Goal: Information Seeking & Learning: Learn about a topic

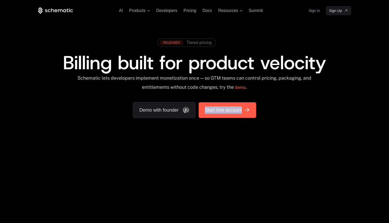
drag, startPoint x: 260, startPoint y: 110, endPoint x: 202, endPoint y: 110, distance: 58.8
click at [202, 110] on div "RELEASED Tiered pricing Billing built for product velocity Schematic lets devel…" at bounding box center [194, 77] width 313 height 82
click at [281, 104] on div "RELEASED Tiered pricing Billing built for product velocity Schematic lets devel…" at bounding box center [194, 77] width 313 height 82
click at [194, 42] on span "Tiered pricing" at bounding box center [199, 42] width 25 height 5
click at [55, 10] on icon at bounding box center [55, 10] width 3 height 3
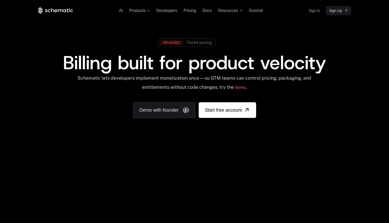
click at [76, 197] on div "Your browser does not support the video tag." at bounding box center [194, 153] width 338 height 219
click at [106, 178] on div "Your browser does not support the video tag." at bounding box center [194, 153] width 338 height 219
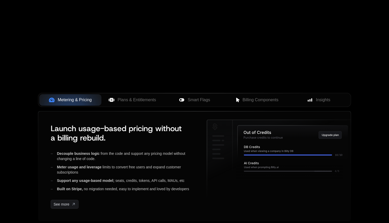
scroll to position [150, 0]
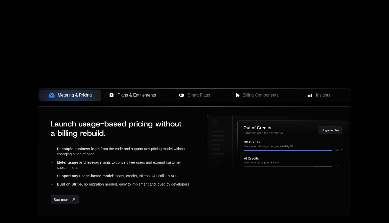
click at [142, 96] on span "Plans & Entitlements" at bounding box center [137, 95] width 38 height 6
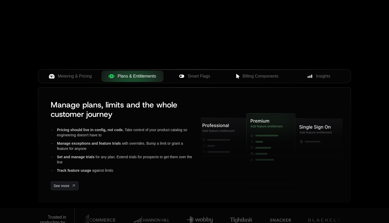
scroll to position [169, 0]
click at [80, 72] on button "Metering & Pricing" at bounding box center [70, 75] width 62 height 11
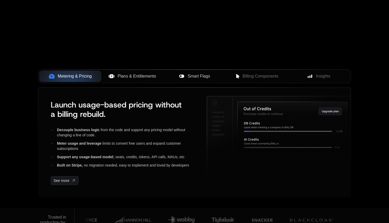
click at [195, 75] on span "Smart Flags" at bounding box center [199, 76] width 22 height 6
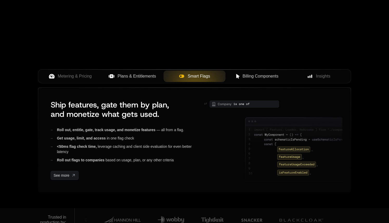
click at [261, 75] on span "Billing Components" at bounding box center [261, 76] width 36 height 6
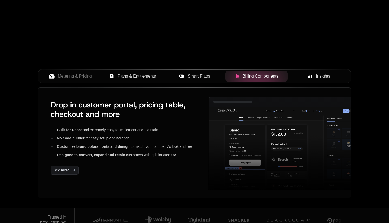
click at [317, 76] on span "Insights" at bounding box center [323, 76] width 14 height 6
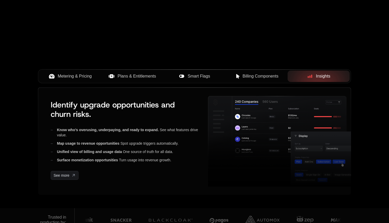
click at [80, 76] on span "Metering & Pricing" at bounding box center [75, 76] width 34 height 6
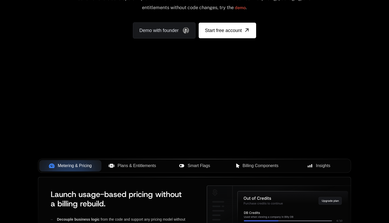
scroll to position [0, 0]
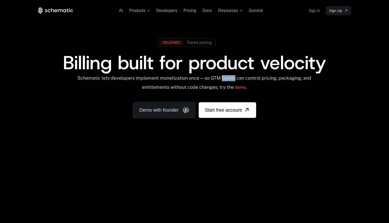
drag, startPoint x: 227, startPoint y: 78, endPoint x: 261, endPoint y: 85, distance: 34.5
click at [241, 78] on div "Schematic lets developers implement monetization once — so GTM teams can contro…" at bounding box center [194, 84] width 235 height 18
click at [280, 89] on div "Schematic lets developers implement monetization once — so GTM teams can contro…" at bounding box center [194, 84] width 235 height 18
click at [171, 111] on link "Demo with founder" at bounding box center [164, 110] width 63 height 16
click at [229, 47] on div "RELEASED Tiered pricing" at bounding box center [194, 43] width 79 height 14
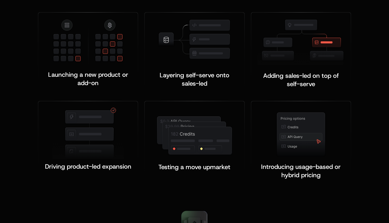
scroll to position [1030, 0]
click at [105, 52] on img at bounding box center [88, 43] width 72 height 48
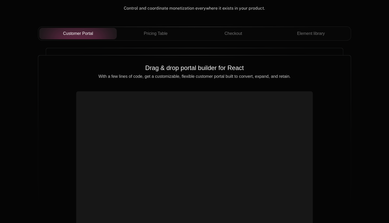
scroll to position [1863, 0]
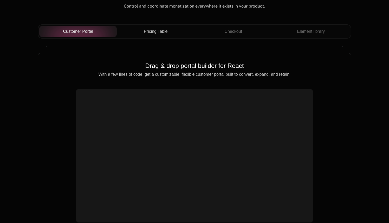
click at [162, 34] on span "Pricing Table" at bounding box center [156, 31] width 24 height 6
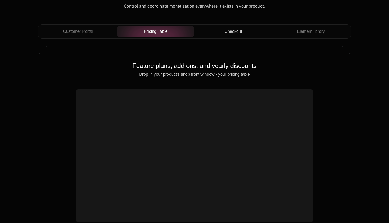
click at [236, 32] on span "Checkout" at bounding box center [233, 31] width 18 height 6
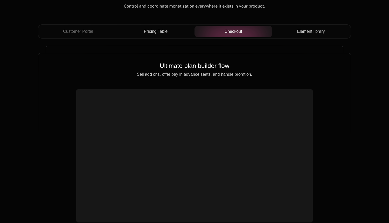
click at [306, 32] on span "Element library" at bounding box center [311, 31] width 28 height 6
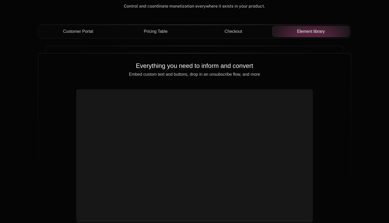
click at [72, 32] on span "Customer Portal" at bounding box center [78, 31] width 30 height 6
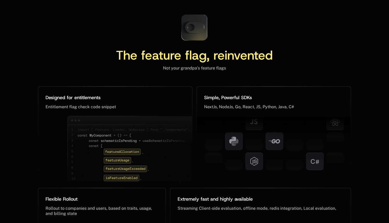
scroll to position [2405, 0]
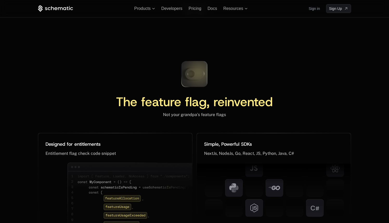
click at [191, 76] on icon at bounding box center [194, 74] width 35 height 35
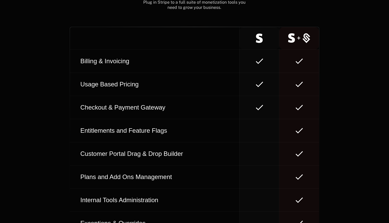
scroll to position [2946, 0]
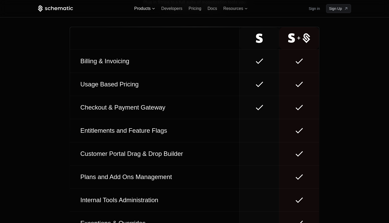
click at [145, 7] on span "Products" at bounding box center [142, 8] width 16 height 5
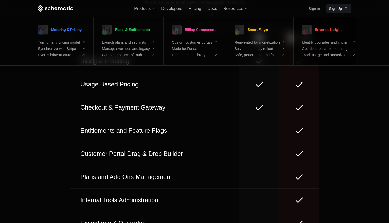
click at [318, 30] on link "Revenue Insights" at bounding box center [323, 29] width 42 height 13
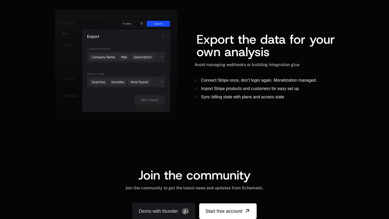
scroll to position [1025, 0]
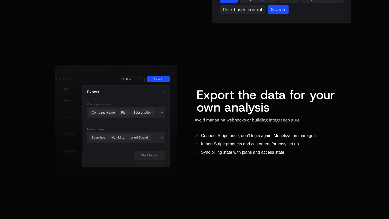
scroll to position [861, 0]
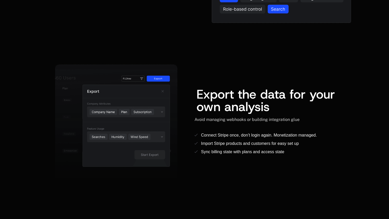
click at [301, 117] on div "Avoid managing webhooks or building integration glue" at bounding box center [273, 119] width 157 height 5
click at [315, 150] on div "Export the data for your own analysis Avoid managing webhooks or building integ…" at bounding box center [273, 121] width 157 height 113
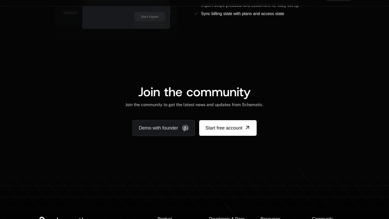
scroll to position [989, 0]
